Goal: Find specific page/section: Find specific page/section

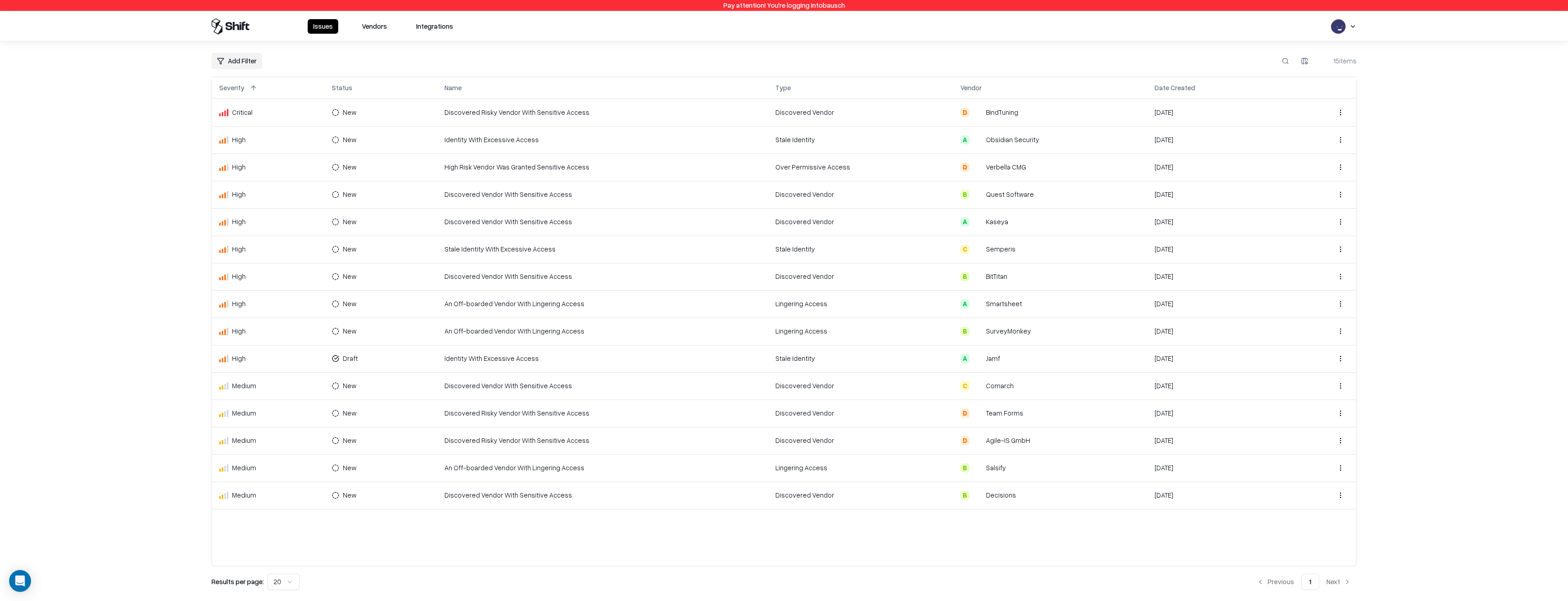
click at [370, 20] on button "Vendors" at bounding box center [374, 26] width 36 height 15
